Goal: Find specific page/section: Find specific page/section

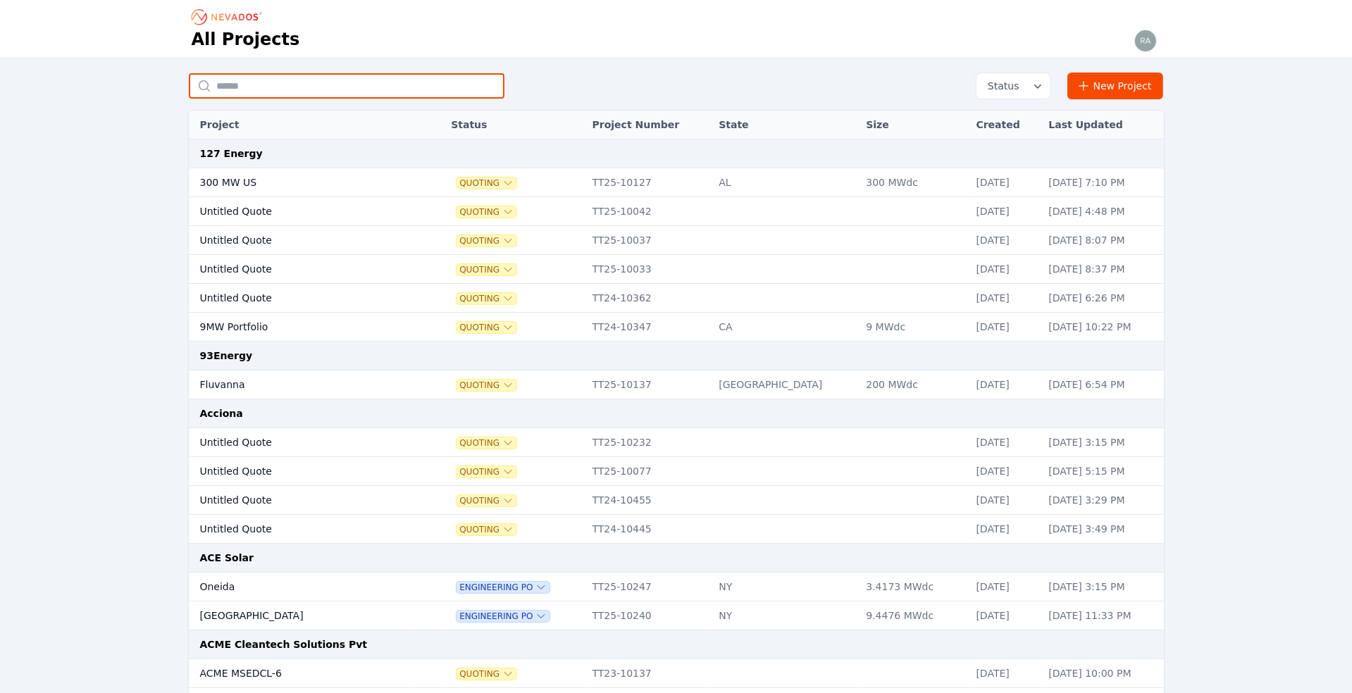
click at [268, 88] on input "text" at bounding box center [347, 85] width 316 height 25
click at [247, 87] on input "text" at bounding box center [347, 85] width 316 height 25
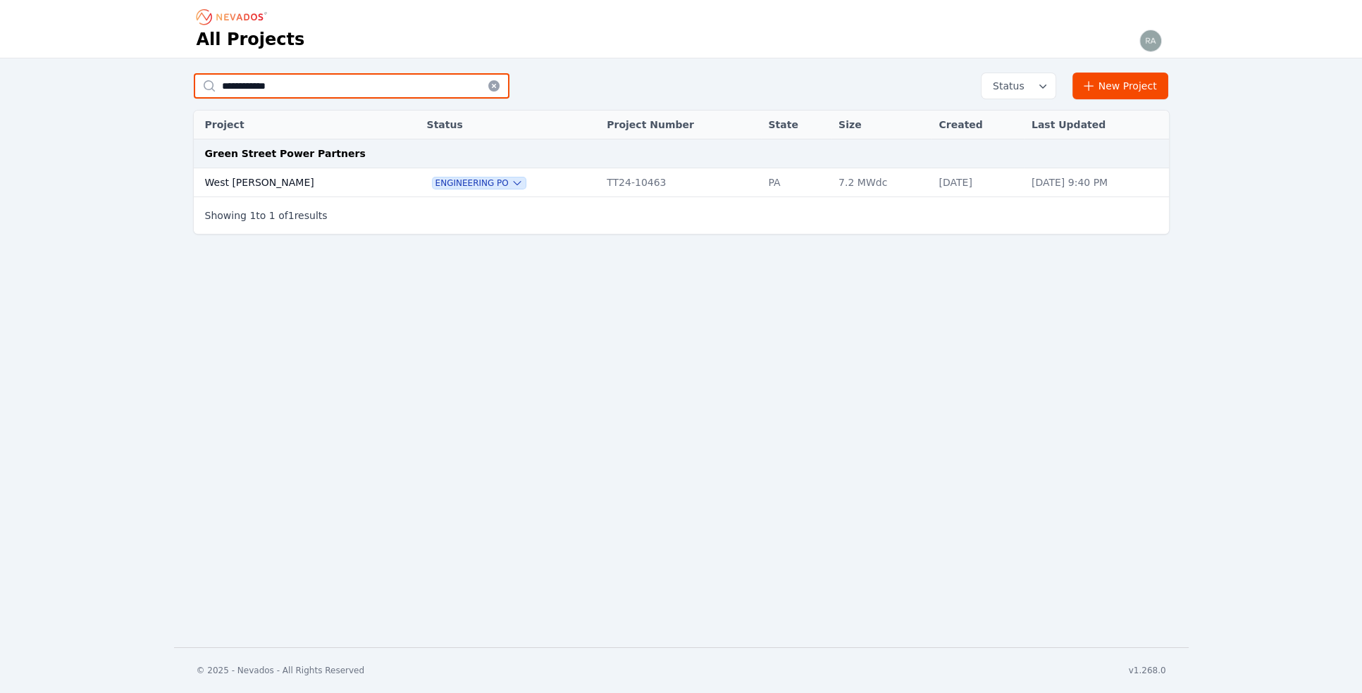
type input "**********"
click at [242, 179] on td "West [PERSON_NAME]" at bounding box center [296, 182] width 204 height 29
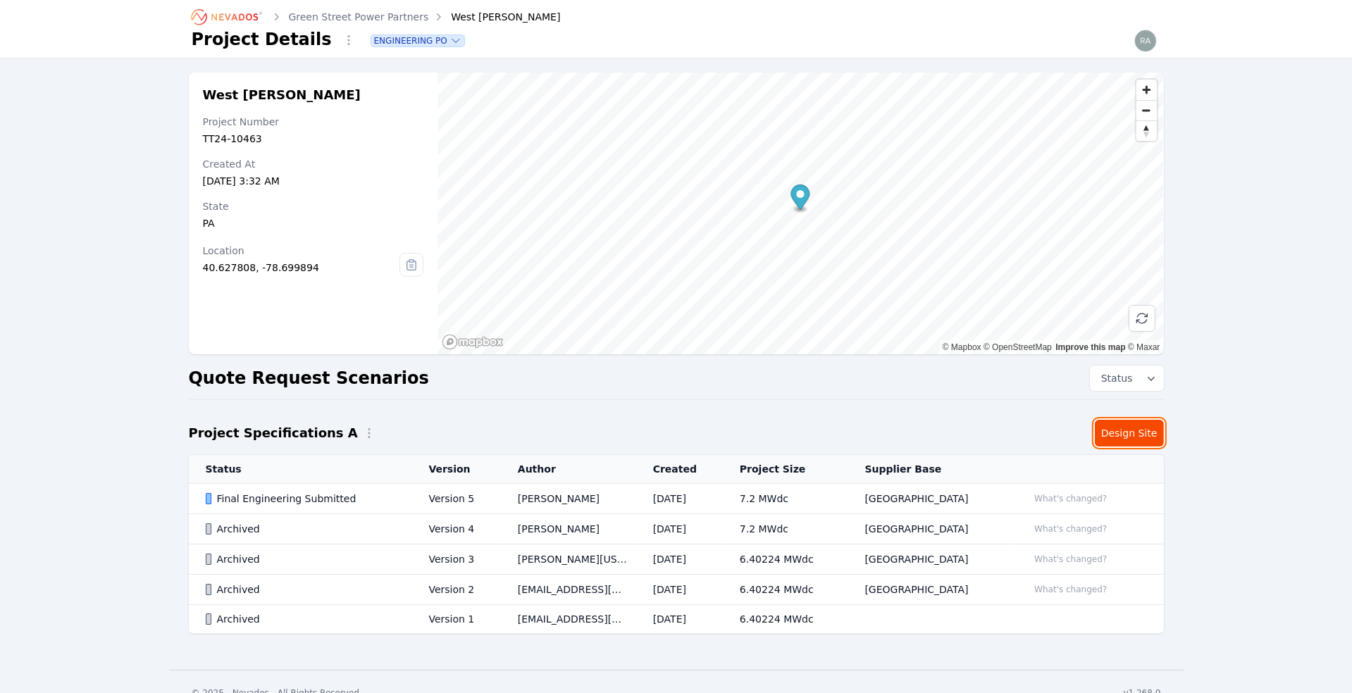
click at [1126, 439] on link "Design Site" at bounding box center [1129, 433] width 69 height 27
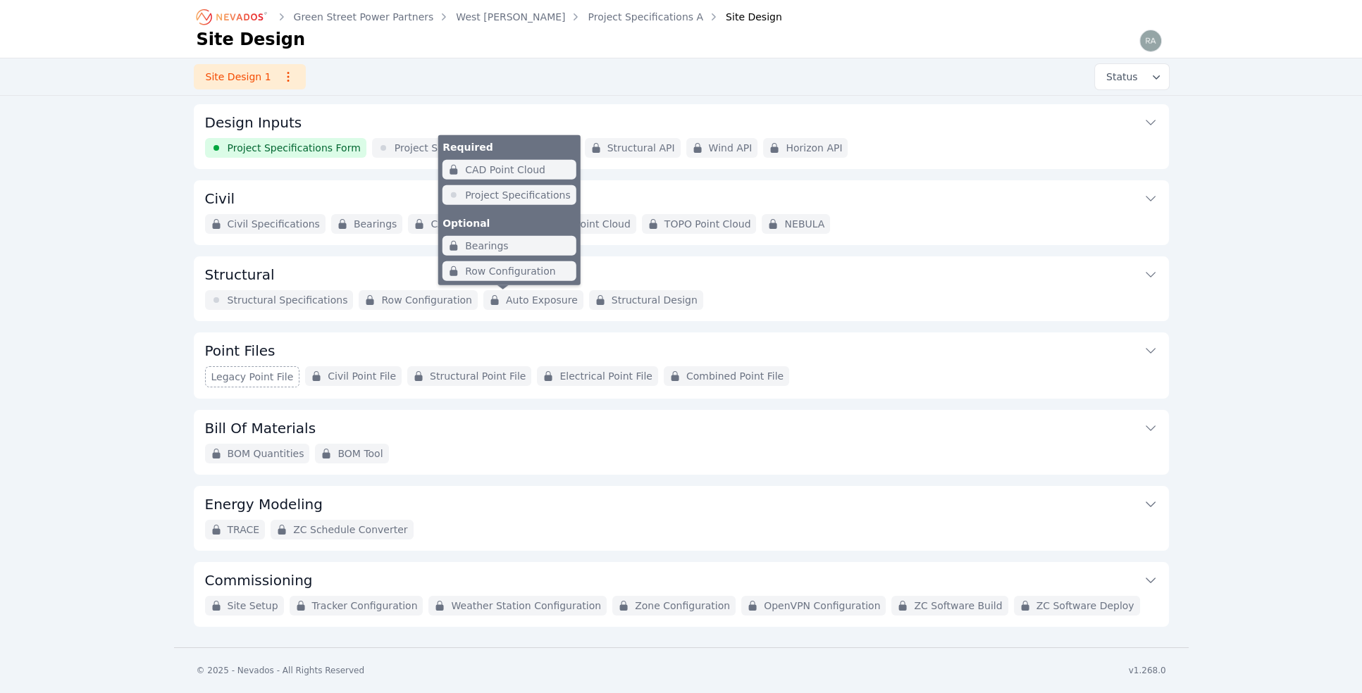
click at [522, 299] on span "Auto Exposure" at bounding box center [542, 300] width 72 height 14
